Goal: Find specific fact: Find specific fact

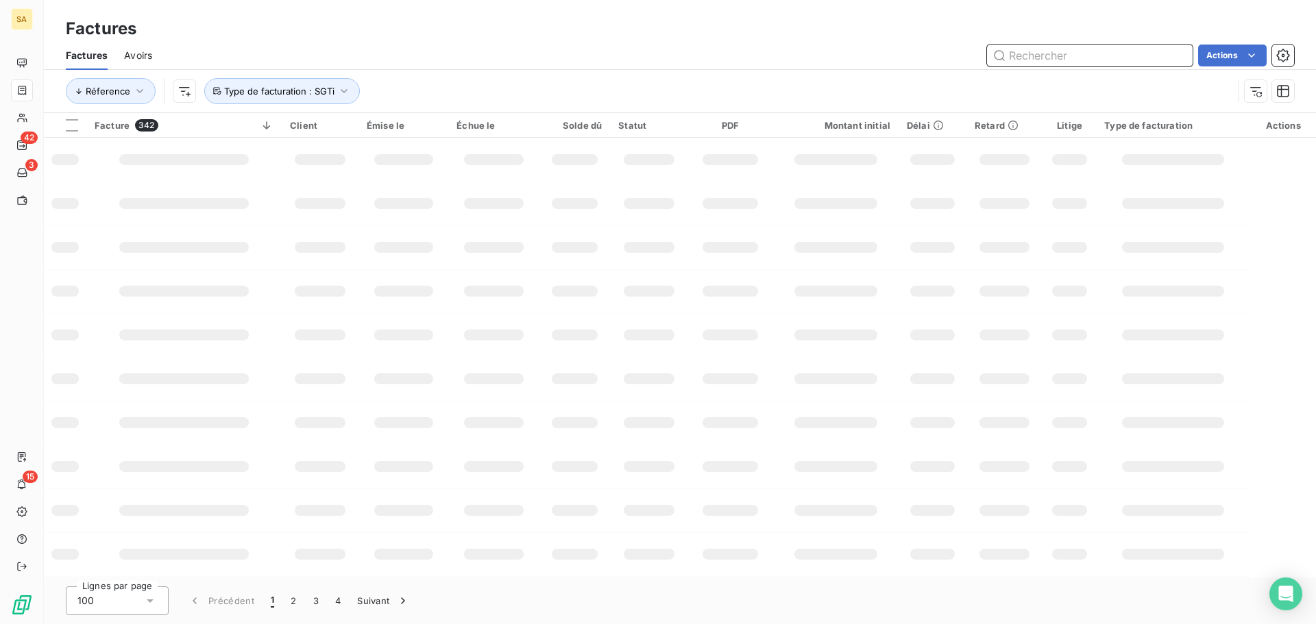
click at [1019, 56] on input "text" at bounding box center [1090, 56] width 206 height 22
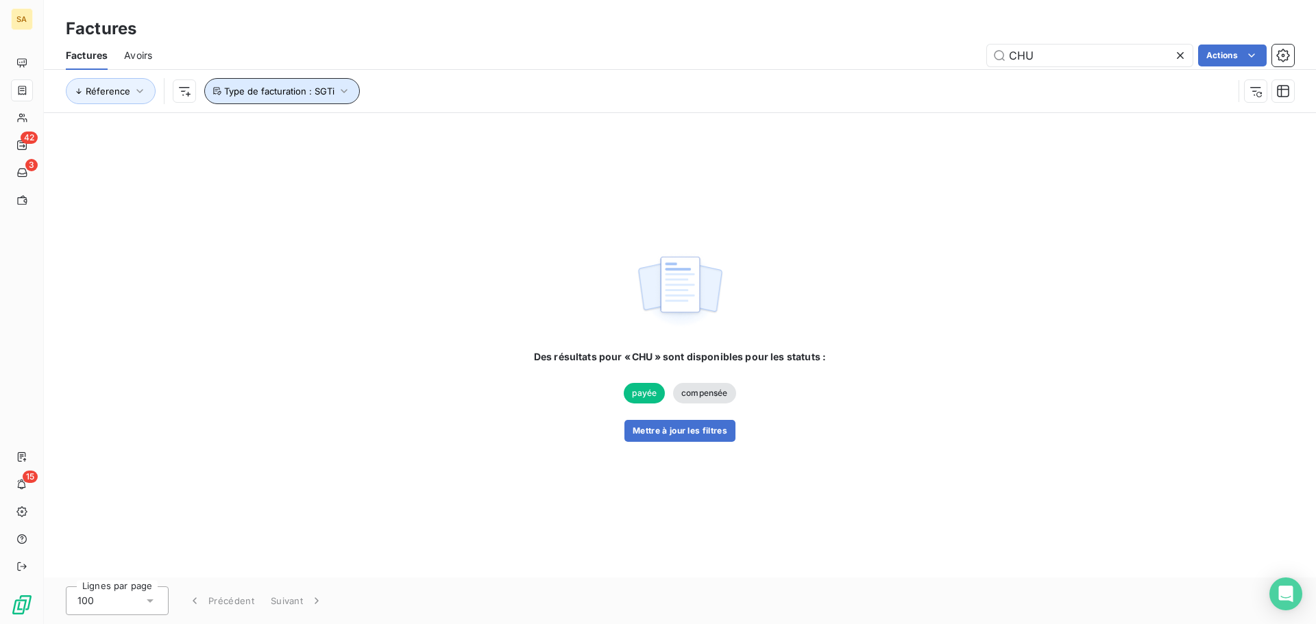
click at [326, 88] on span "Type de facturation : SGTi" at bounding box center [279, 91] width 110 height 11
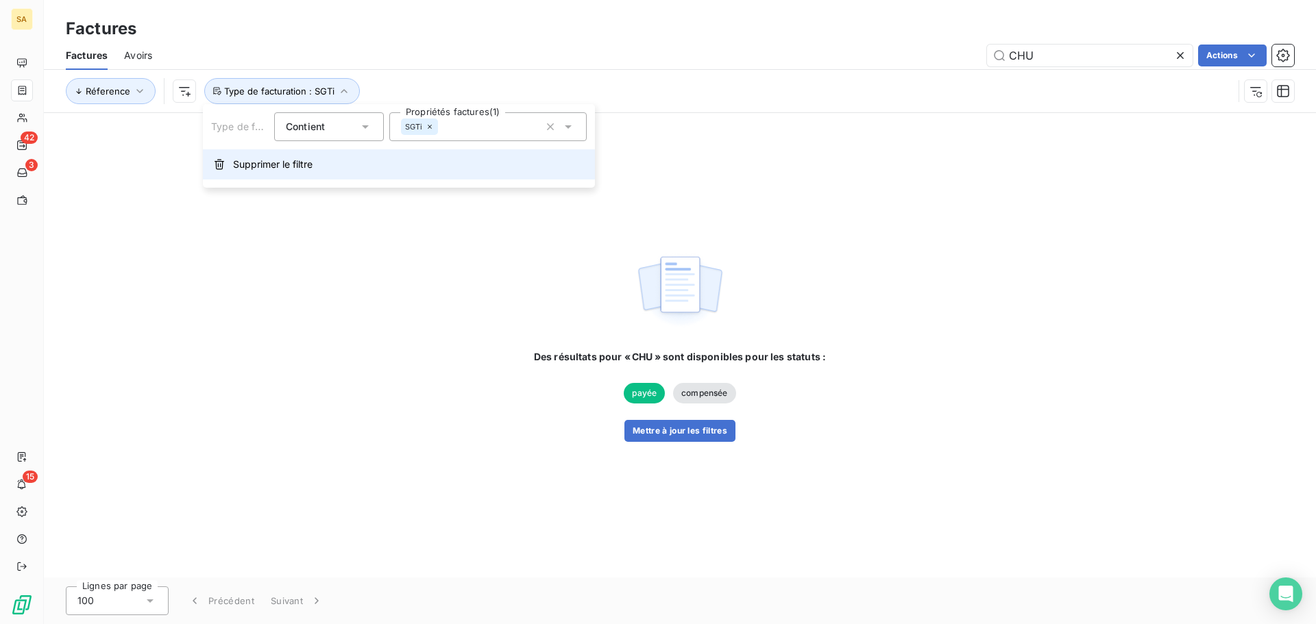
click at [247, 163] on span "Supprimer le filtre" at bounding box center [272, 165] width 79 height 14
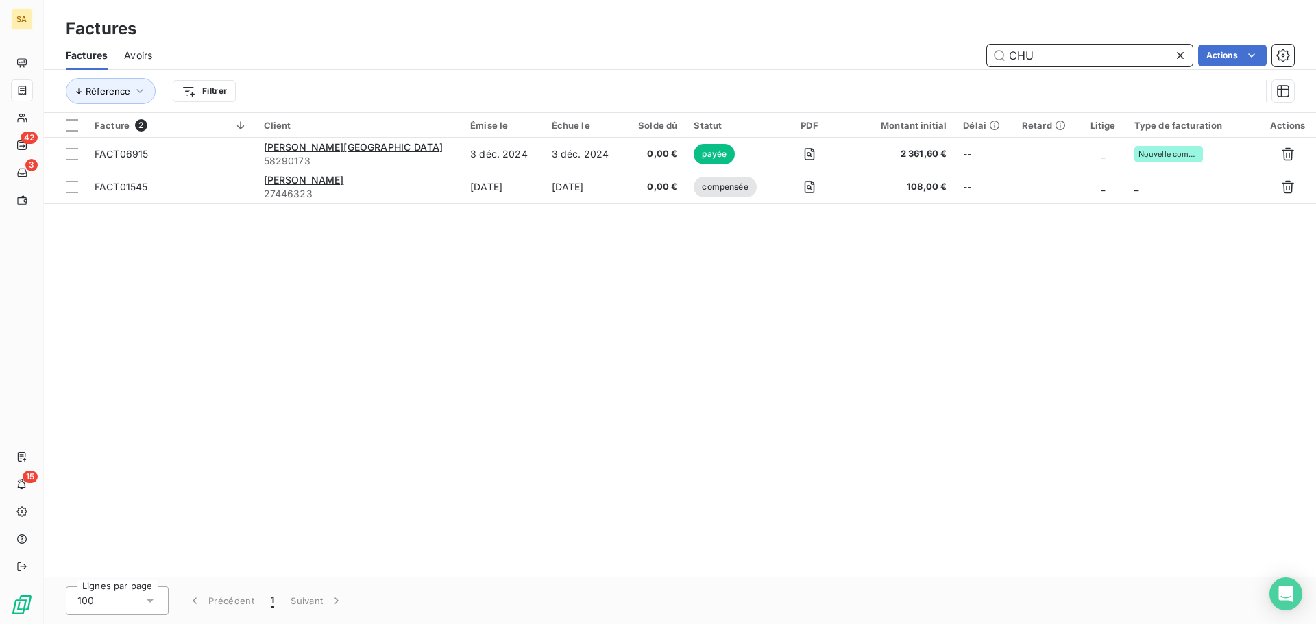
click at [1047, 51] on input "CHU" at bounding box center [1090, 56] width 206 height 22
drag, startPoint x: 1063, startPoint y: 58, endPoint x: 1000, endPoint y: 59, distance: 63.1
click at [1000, 59] on input "CHU" at bounding box center [1090, 56] width 206 height 22
click at [1098, 53] on input "CHU" at bounding box center [1090, 56] width 206 height 22
drag, startPoint x: 1098, startPoint y: 53, endPoint x: 938, endPoint y: 68, distance: 160.4
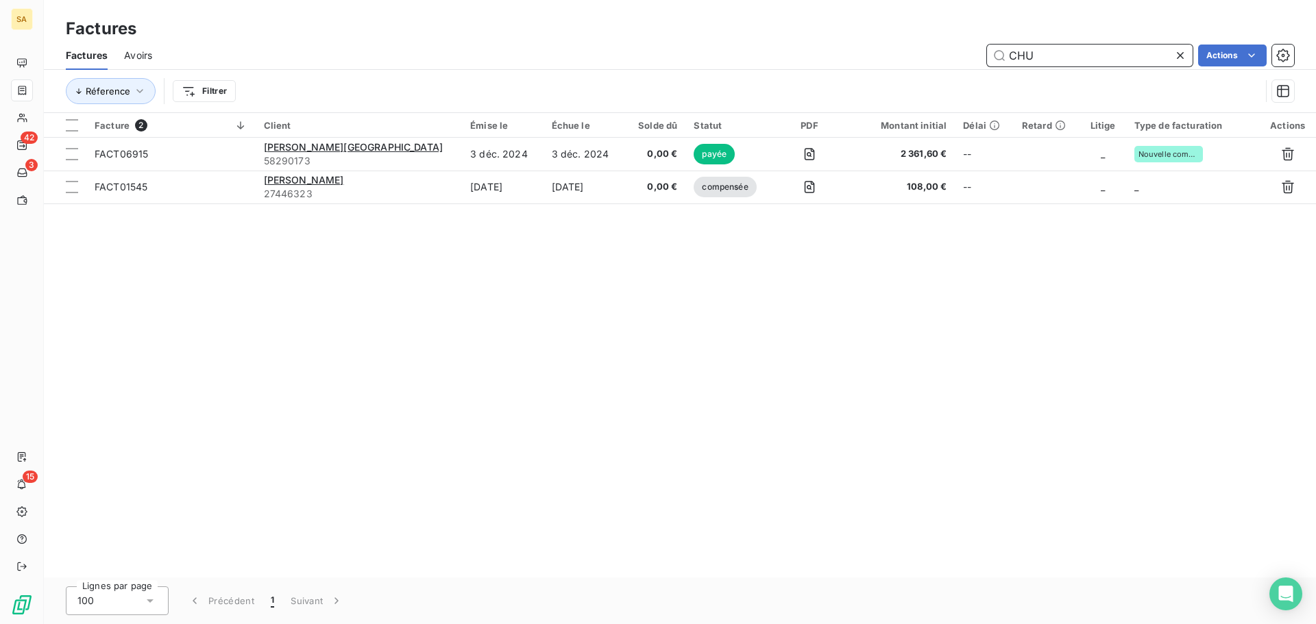
click at [938, 68] on div "Factures Avoirs CHU Actions" at bounding box center [680, 55] width 1272 height 29
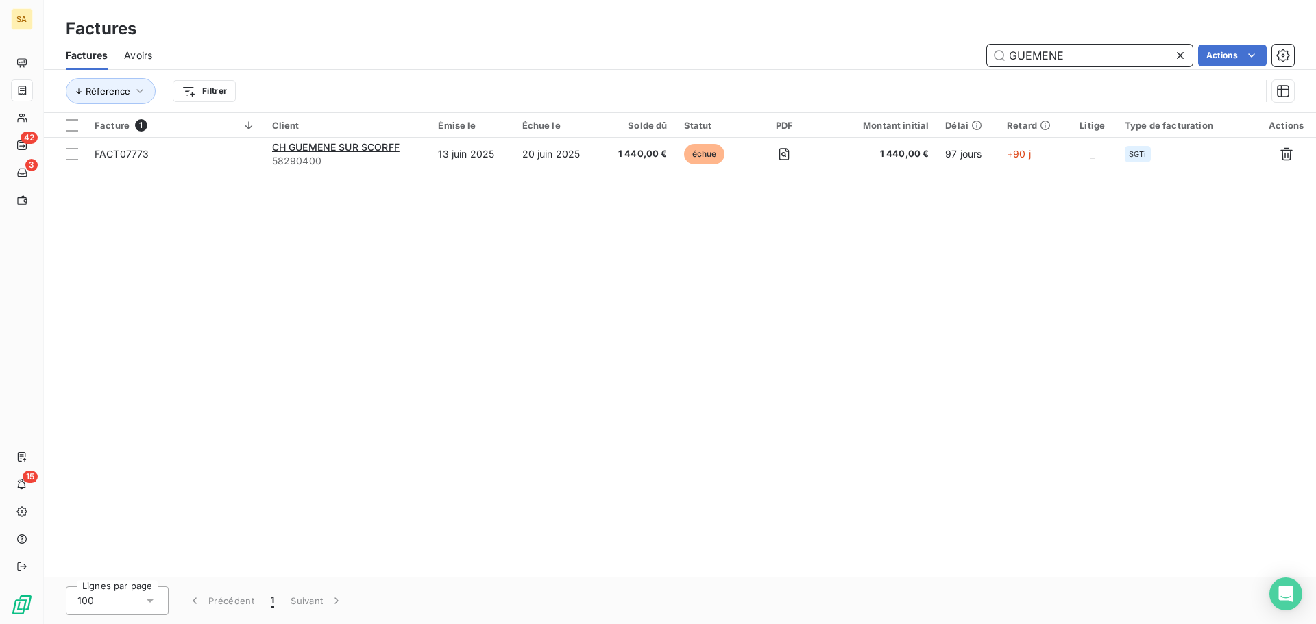
type input "GUEMENE"
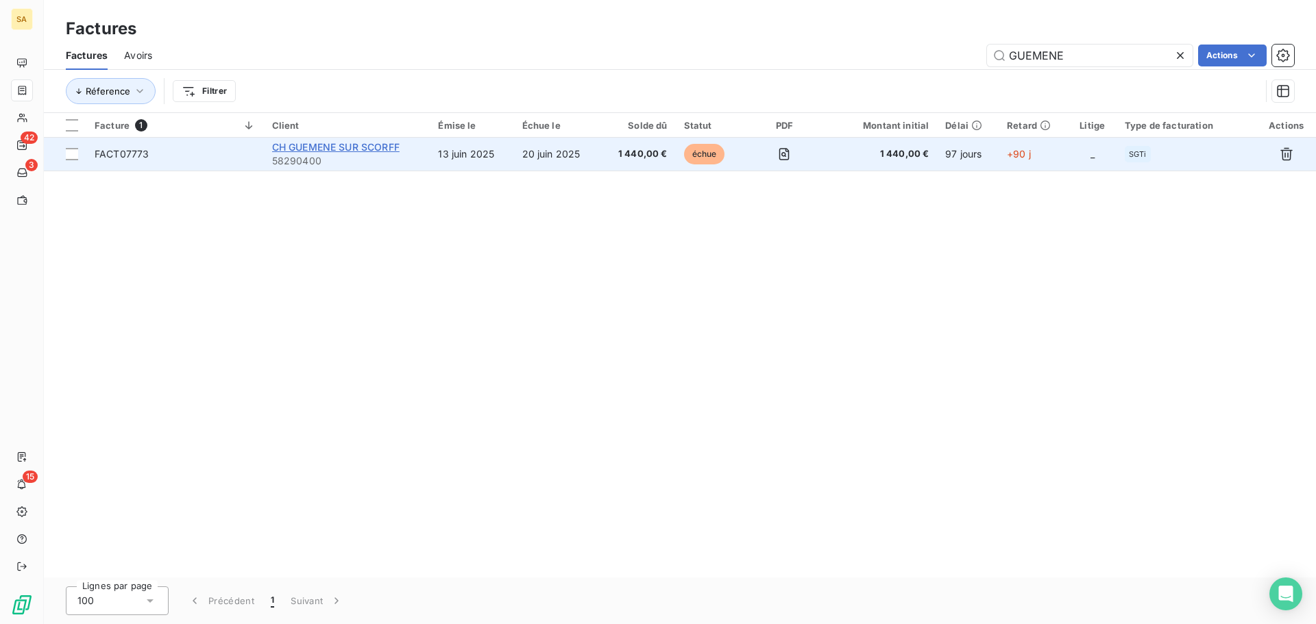
click at [360, 143] on span "CH GUEMENE SUR SCORFF" at bounding box center [335, 147] width 127 height 12
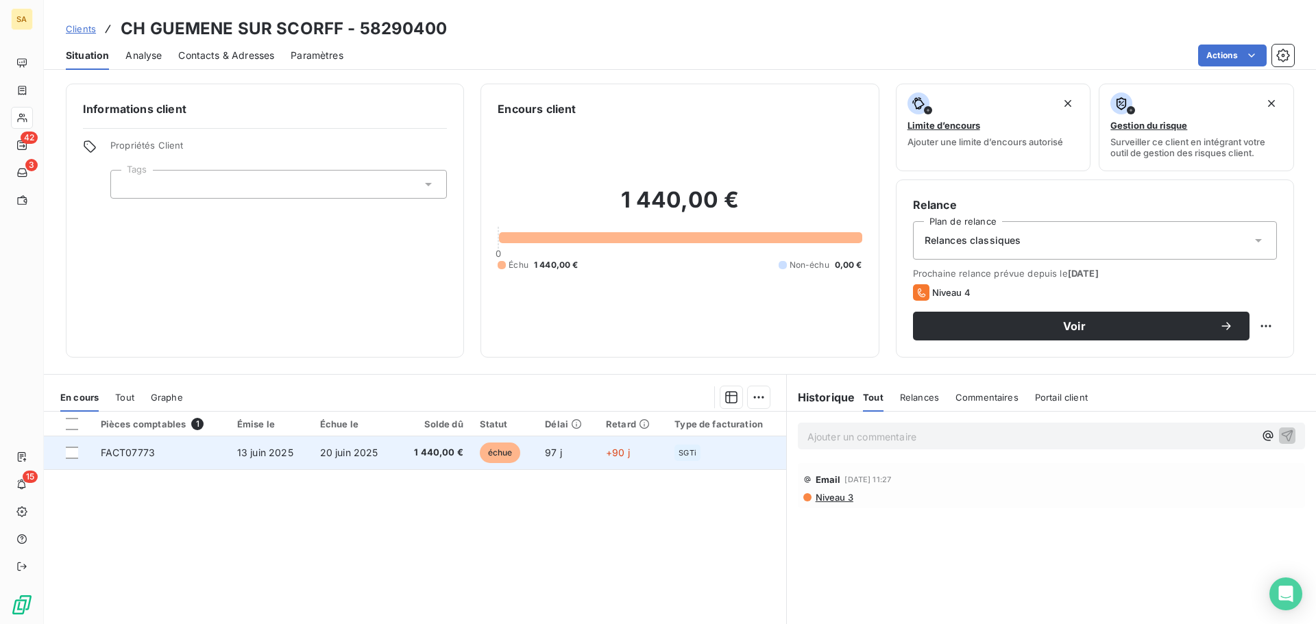
click at [210, 450] on td "FACT07773" at bounding box center [161, 453] width 136 height 33
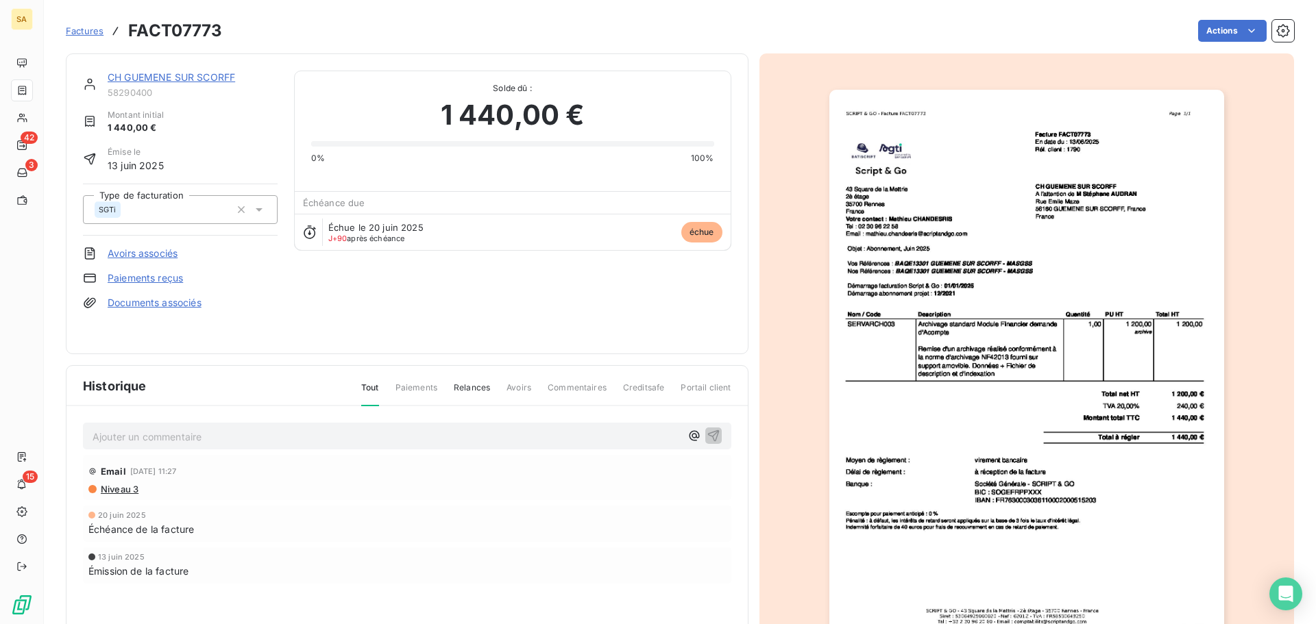
click at [127, 486] on span "Niveau 3" at bounding box center [118, 489] width 39 height 11
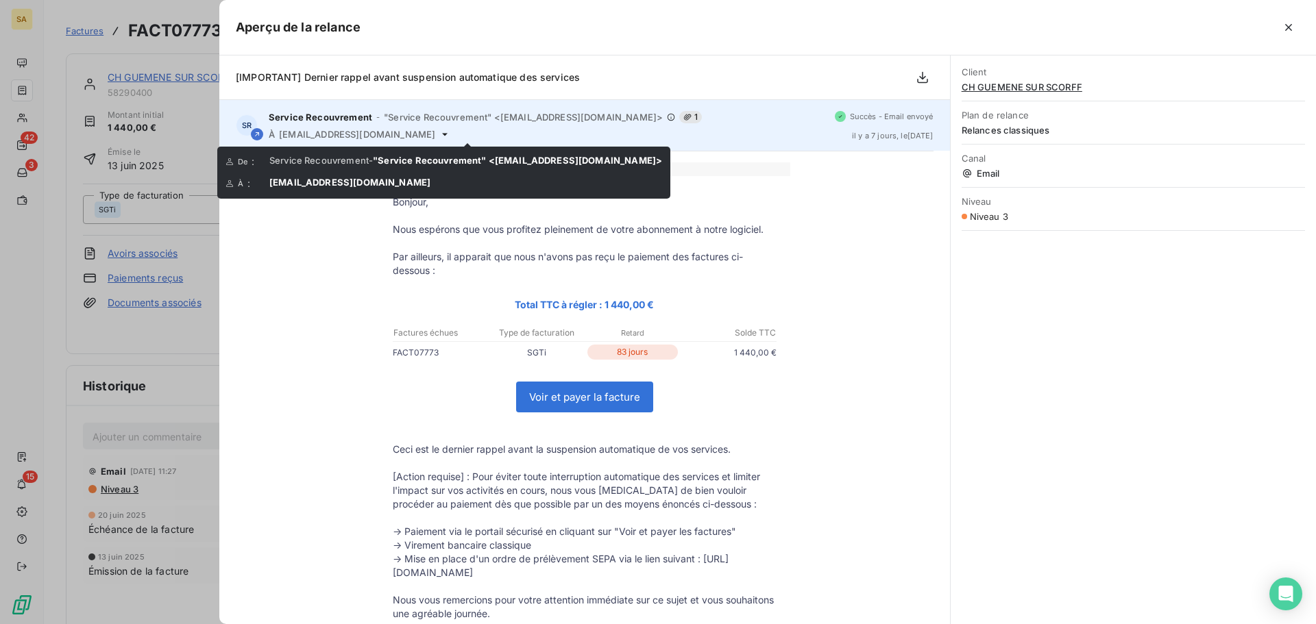
click at [450, 136] on icon at bounding box center [444, 134] width 11 height 11
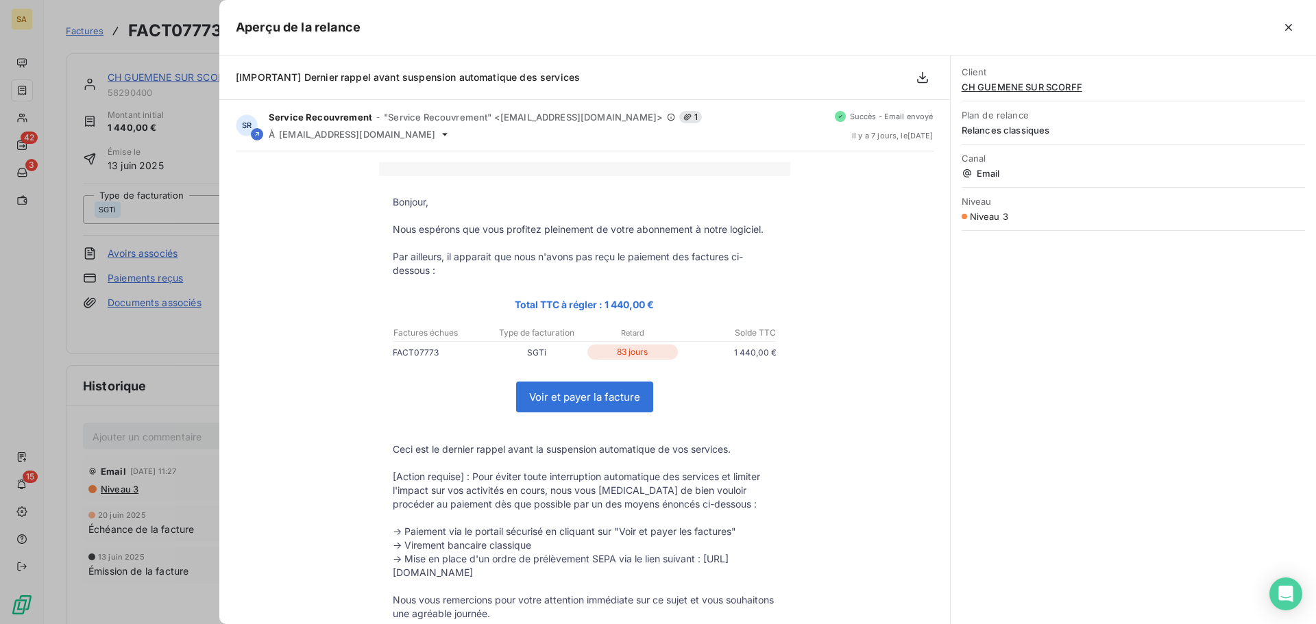
drag, startPoint x: 649, startPoint y: 304, endPoint x: 598, endPoint y: 304, distance: 51.4
click at [598, 304] on p "Total TTC à régler : 1 440,00 €" at bounding box center [585, 305] width 384 height 16
click at [543, 393] on link "Voir et payer la facture" at bounding box center [585, 396] width 136 height 29
click at [1287, 27] on icon "button" at bounding box center [1288, 28] width 14 height 14
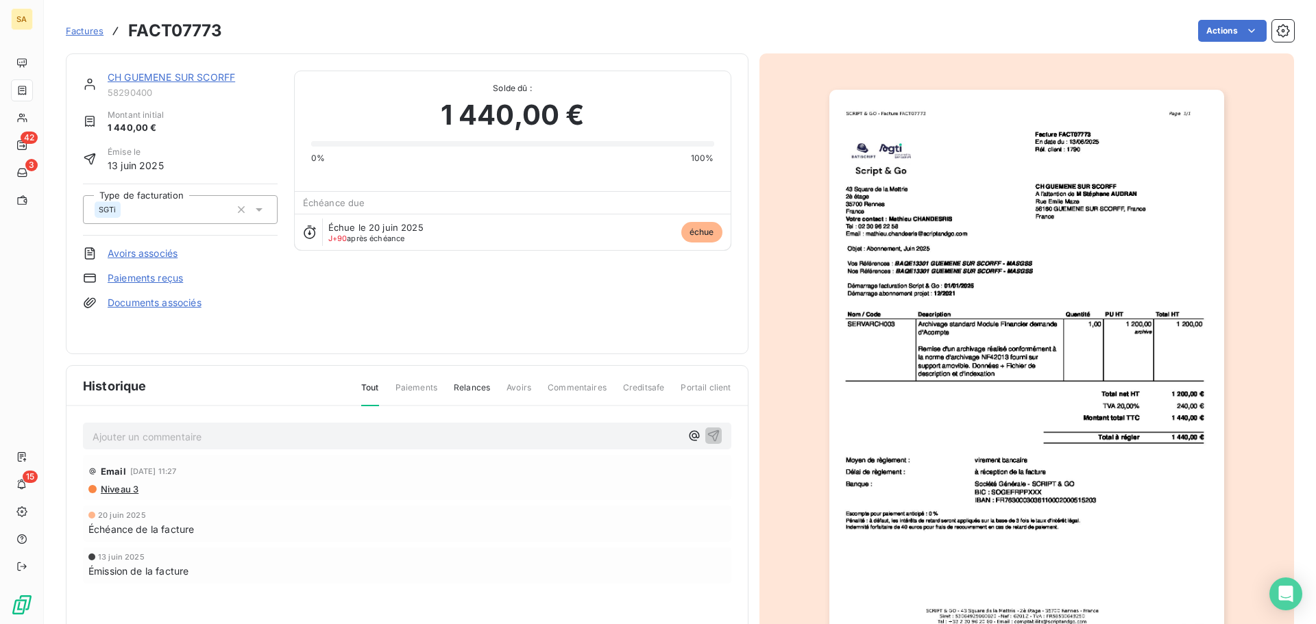
click at [201, 73] on link "CH GUEMENE SUR SCORFF" at bounding box center [171, 77] width 127 height 12
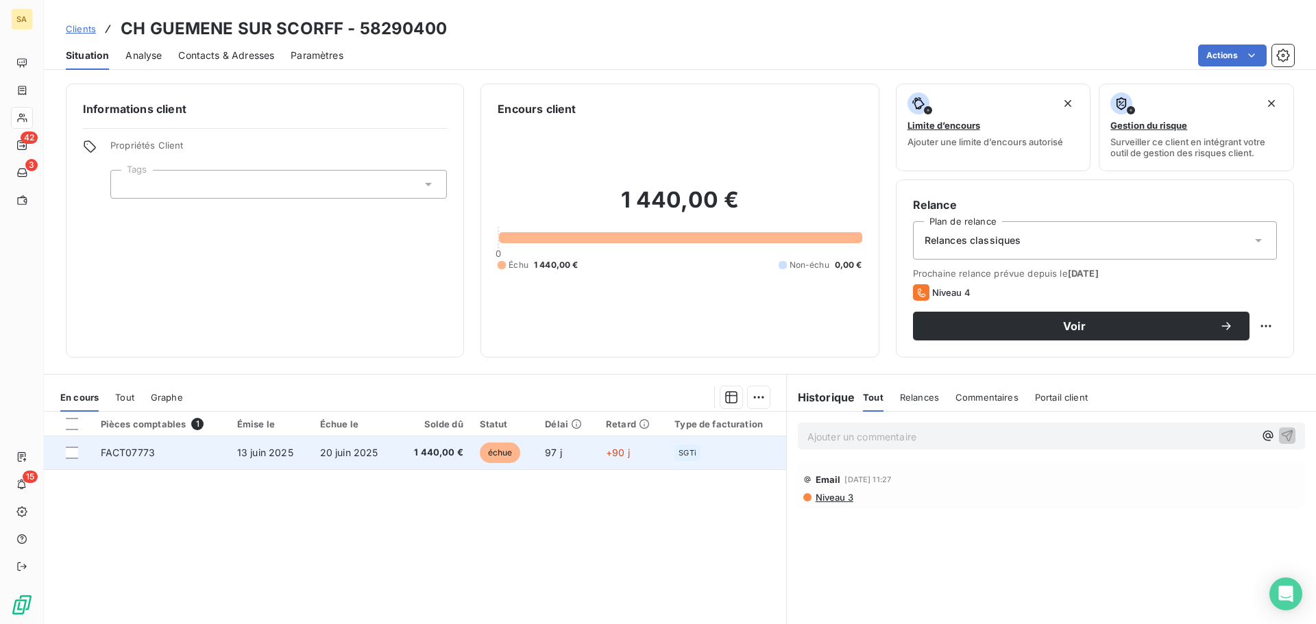
click at [127, 460] on td "FACT07773" at bounding box center [161, 453] width 136 height 33
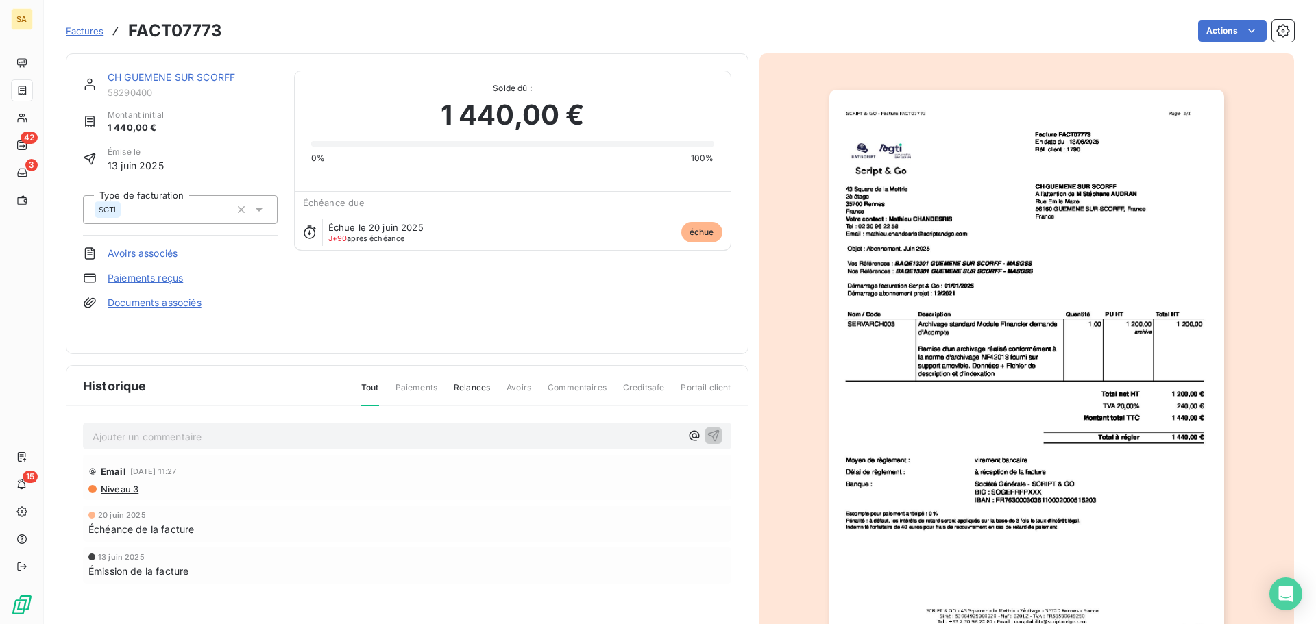
click at [859, 225] on img "button" at bounding box center [1026, 369] width 395 height 558
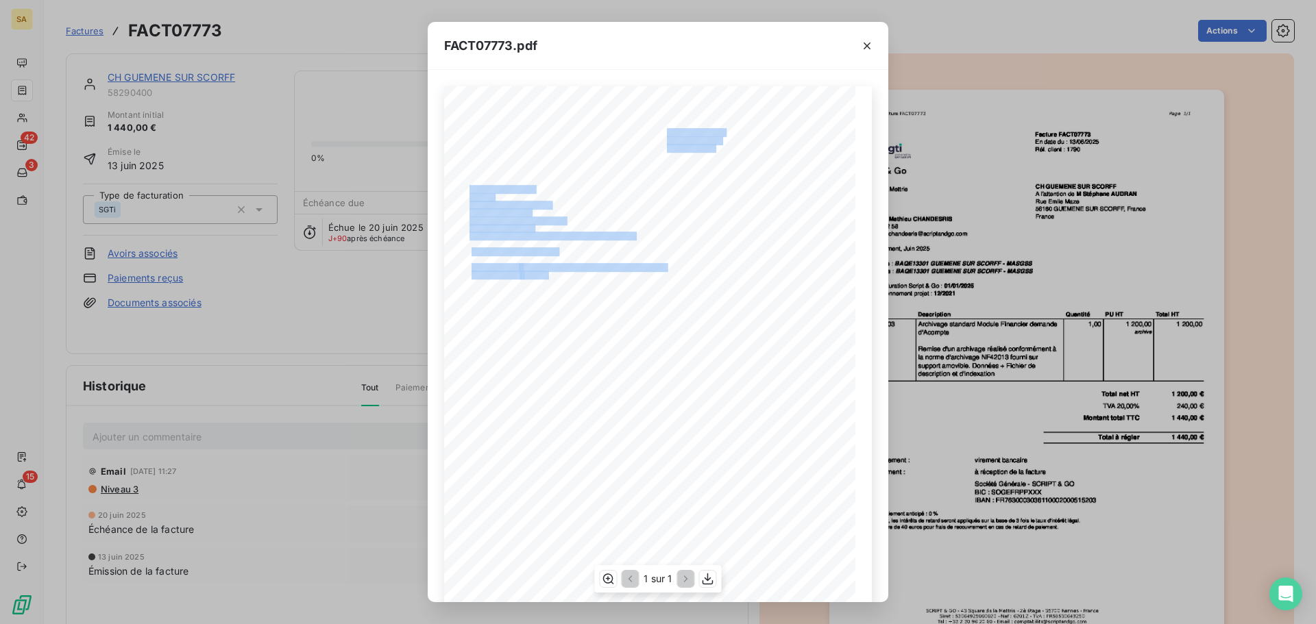
click at [513, 279] on div "[STREET_ADDRESS] Votre contact : [PERSON_NAME] Tel : [PHONE_NUMBER] Email : [PE…" at bounding box center [658, 376] width 428 height 580
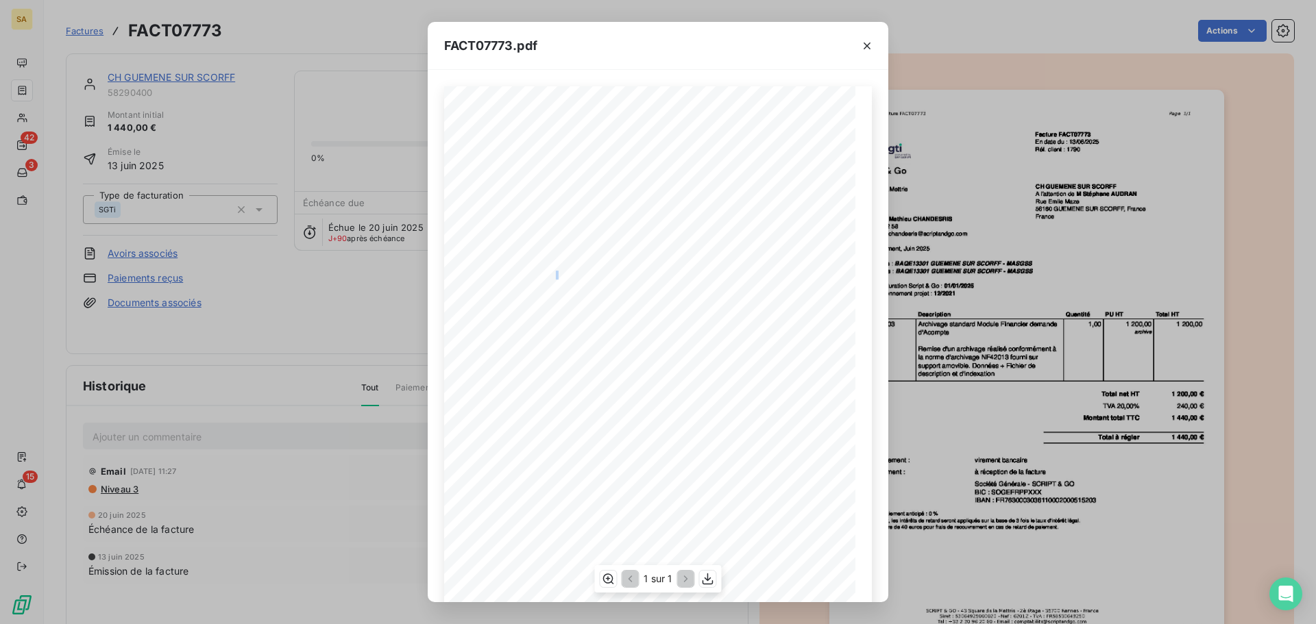
click at [552, 277] on span "BAQE13301 GUEMENE SUR SCORFF - MASGSS" at bounding box center [593, 274] width 145 height 6
drag, startPoint x: 545, startPoint y: 271, endPoint x: 533, endPoint y: 275, distance: 13.0
click at [532, 275] on span "BAQE13301 GUEMENE SUR SCORFF - MASGSS" at bounding box center [593, 274] width 145 height 6
drag, startPoint x: 547, startPoint y: 274, endPoint x: 513, endPoint y: 275, distance: 33.6
click at [513, 275] on div "[STREET_ADDRESS] Votre contact : [PERSON_NAME] Tel : [PHONE_NUMBER] Email : [PE…" at bounding box center [657, 376] width 411 height 581
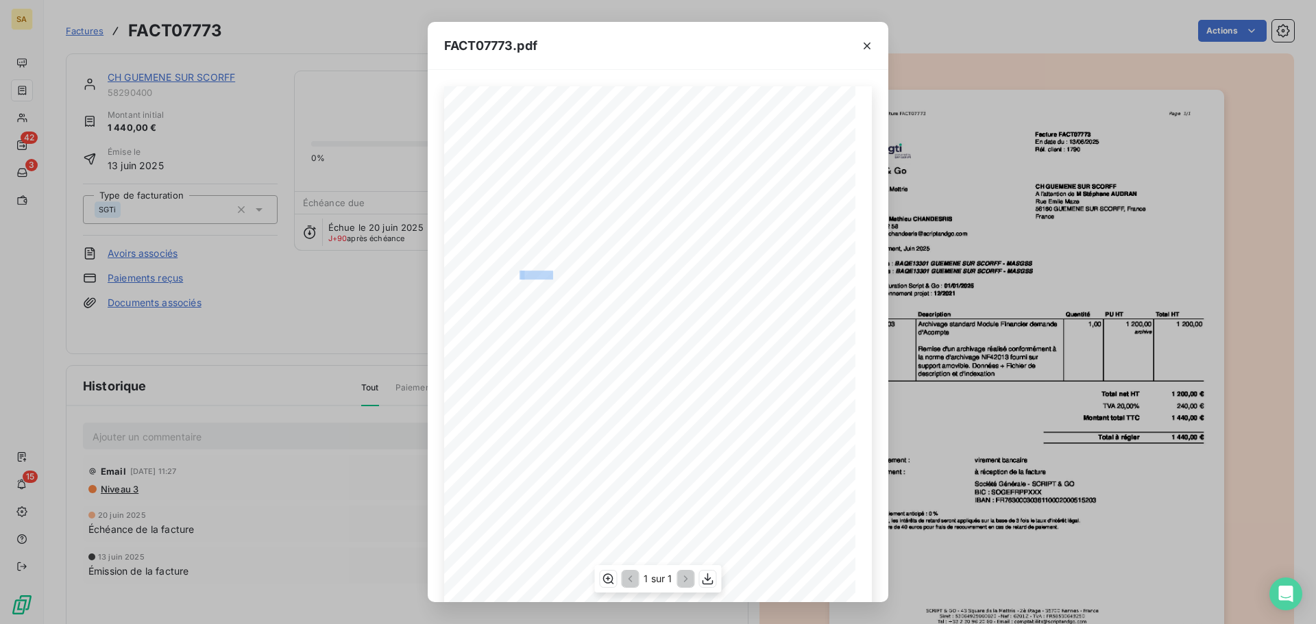
copy div "Nos Références : BAQE1330"
click at [538, 270] on div "[STREET_ADDRESS] Votre contact : [PERSON_NAME] Tel : [PHONE_NUMBER] Email : [PE…" at bounding box center [657, 376] width 411 height 581
click at [539, 273] on span "BAQE13301 GUEMENE SUR SCORFF - MASGSS" at bounding box center [593, 274] width 145 height 6
click at [538, 273] on span "BAQE13301 GUEMENE SUR SCORFF - MASGSS" at bounding box center [593, 274] width 145 height 6
click at [544, 271] on span "BAQE13301 GUEMENE SUR SCORFF - MASGSS" at bounding box center [593, 274] width 145 height 6
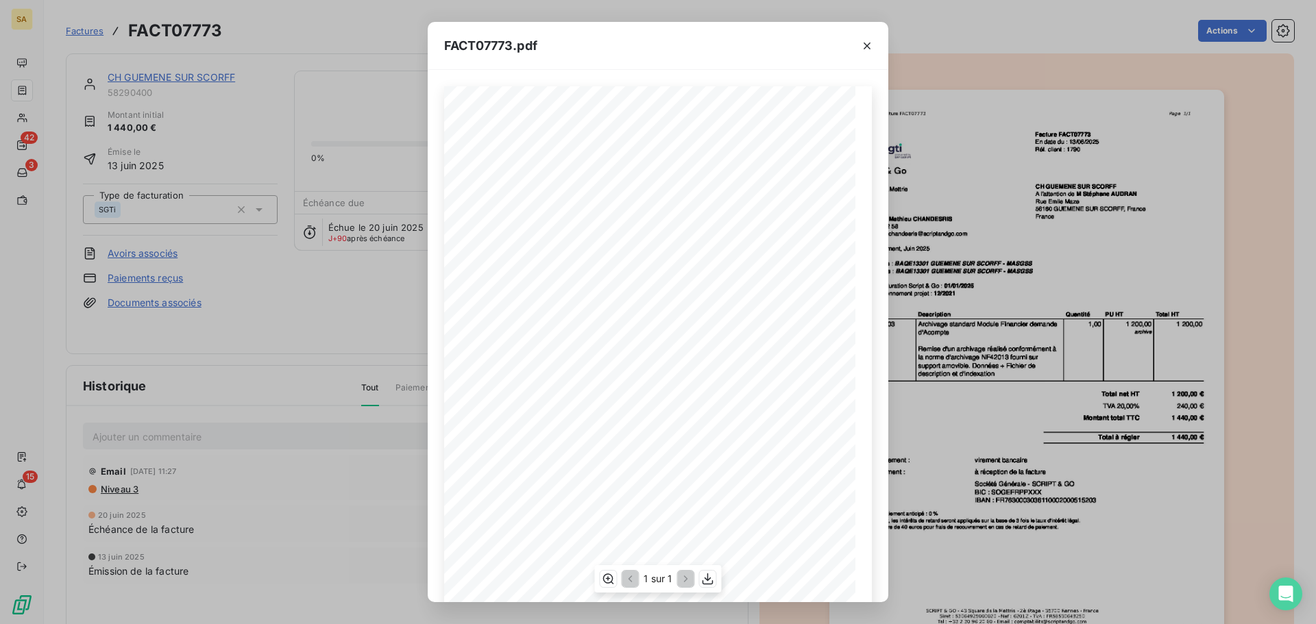
click at [572, 268] on span "BAQE13301 GUEMENE SUR SCORFF - MASGSS" at bounding box center [592, 266] width 145 height 6
drag, startPoint x: 546, startPoint y: 268, endPoint x: 508, endPoint y: 278, distance: 39.1
click at [508, 278] on div "[STREET_ADDRESS] Votre contact : [PERSON_NAME] Tel : [PHONE_NUMBER] Email : [PE…" at bounding box center [657, 376] width 411 height 581
click at [534, 267] on span "BAQE13301 GUEMENE SUR SCORFF - MASGSS" at bounding box center [592, 266] width 145 height 6
drag, startPoint x: 545, startPoint y: 273, endPoint x: 535, endPoint y: 274, distance: 11.0
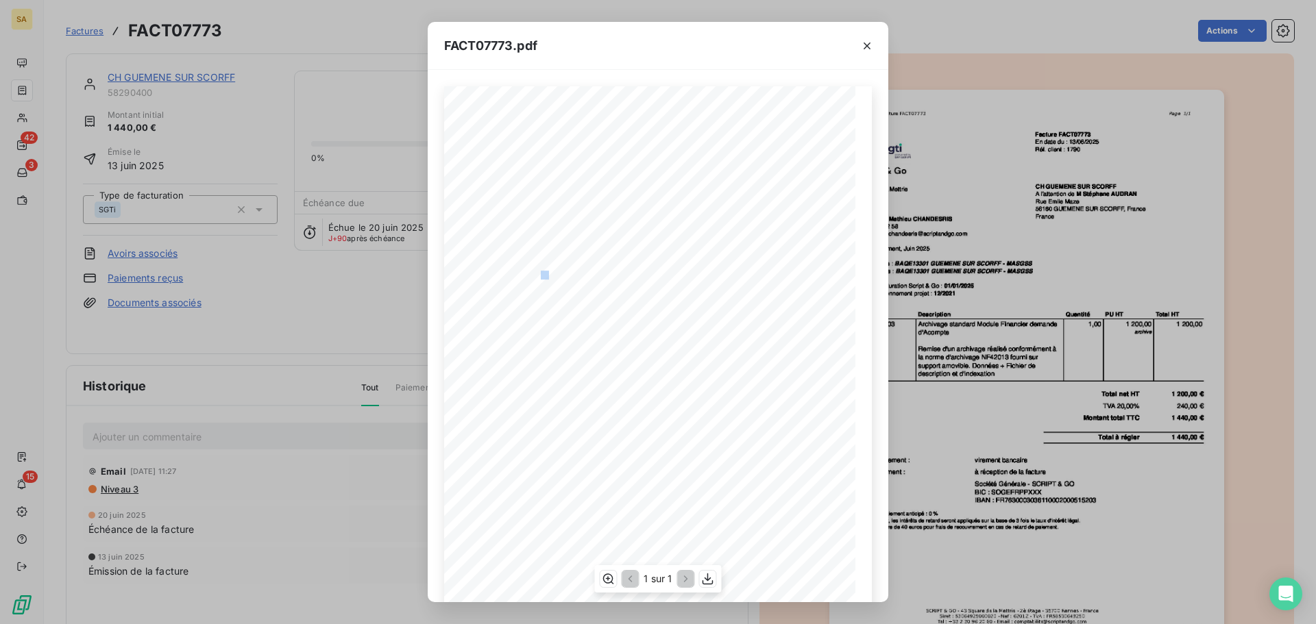
click at [535, 274] on span "BAQE13301 GUEMENE SUR SCORFF - MASGSS" at bounding box center [593, 274] width 145 height 6
drag, startPoint x: 548, startPoint y: 274, endPoint x: 514, endPoint y: 276, distance: 33.6
click at [514, 276] on div "[STREET_ADDRESS] Votre contact : [PERSON_NAME] Tel : [PHONE_NUMBER] Email : [PE…" at bounding box center [657, 376] width 411 height 581
drag, startPoint x: 546, startPoint y: 266, endPoint x: 513, endPoint y: 268, distance: 33.0
click at [513, 268] on div "[STREET_ADDRESS] Votre contact : [PERSON_NAME] Tel : [PHONE_NUMBER] Email : [PE…" at bounding box center [657, 376] width 411 height 581
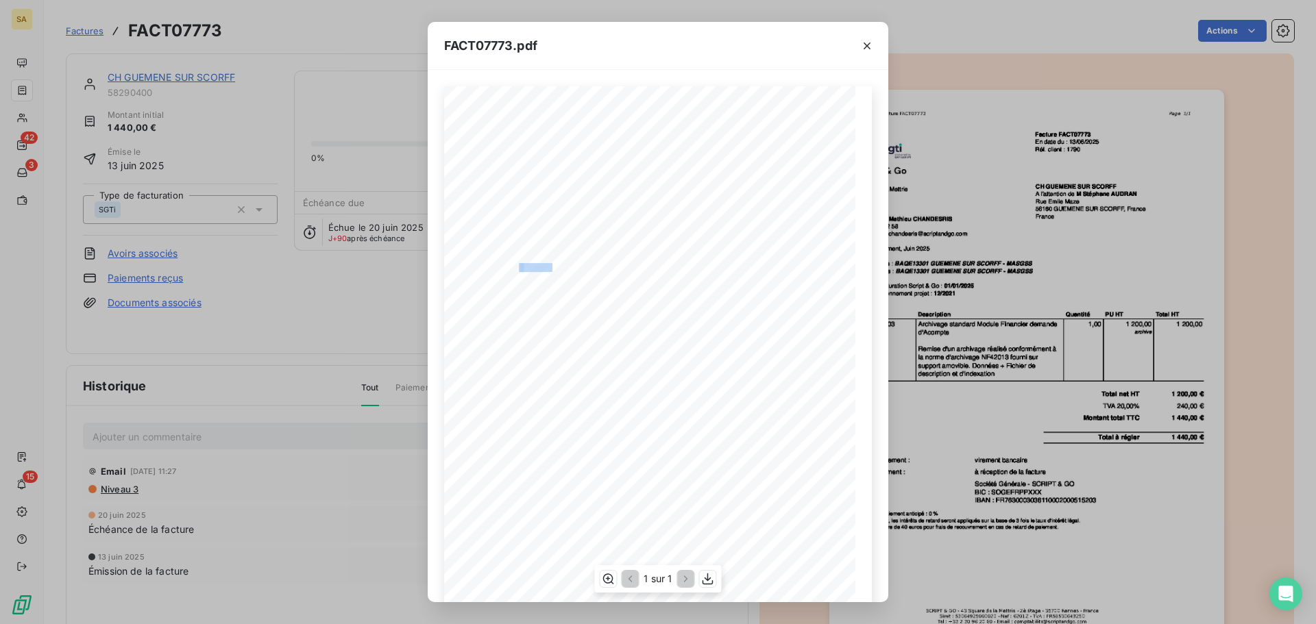
copy div "BAQE1330"
